Goal: Information Seeking & Learning: Learn about a topic

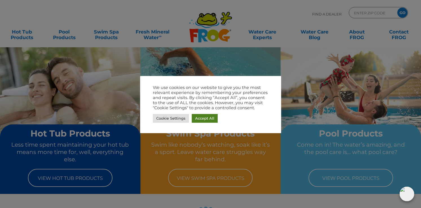
click at [204, 118] on link "Accept All" at bounding box center [205, 118] width 26 height 9
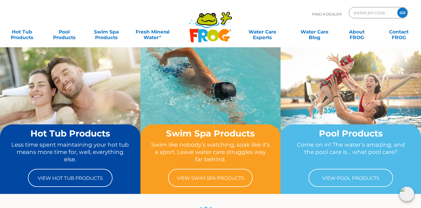
scroll to position [5, 0]
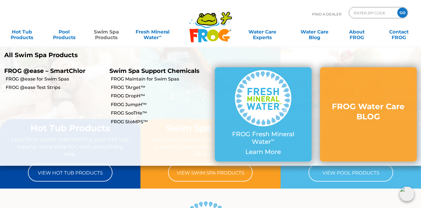
click at [105, 31] on link "Swim Spa Products" at bounding box center [106, 31] width 33 height 11
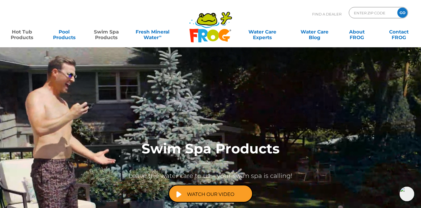
click at [22, 32] on link "Hot Tub Products" at bounding box center [22, 31] width 33 height 11
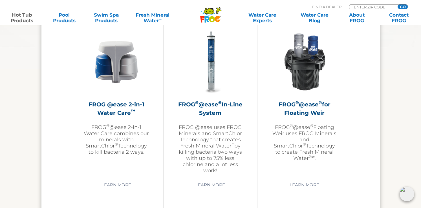
scroll to position [827, 0]
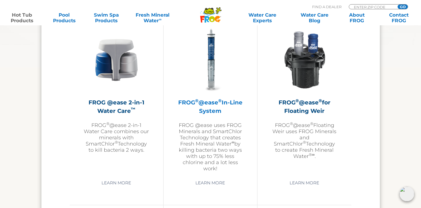
click at [205, 140] on p "FROG @ease uses FROG Minerals and SmartChlor Technology that creates Fresh Mine…" at bounding box center [209, 147] width 65 height 50
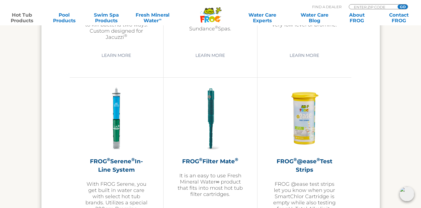
scroll to position [1121, 0]
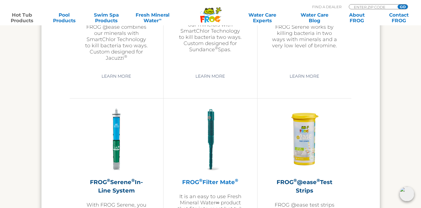
click at [214, 181] on h2 "FROG ® Filter Mate ®" at bounding box center [209, 182] width 65 height 8
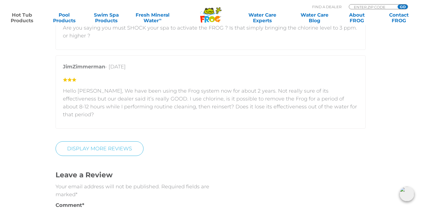
scroll to position [1180, 0]
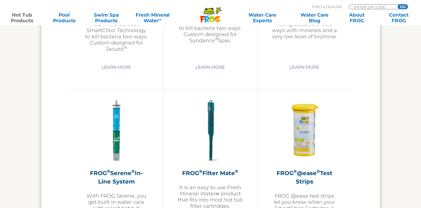
scroll to position [1121, 0]
